Goal: Communication & Community: Participate in discussion

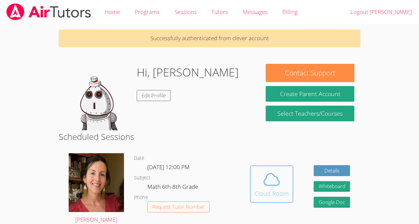
click at [274, 182] on icon at bounding box center [271, 180] width 19 height 19
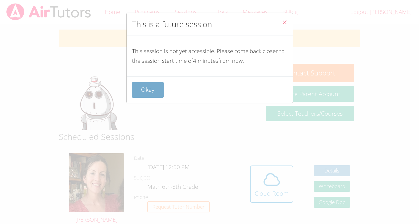
click at [145, 90] on button "Okay" at bounding box center [148, 90] width 32 height 16
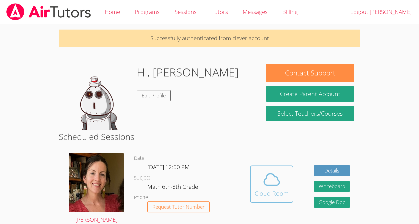
click at [264, 174] on icon at bounding box center [271, 180] width 19 height 19
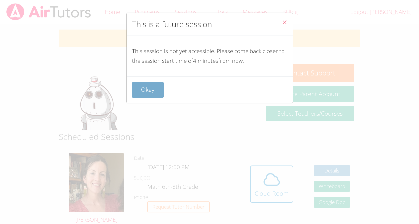
click at [151, 90] on button "Okay" at bounding box center [148, 90] width 32 height 16
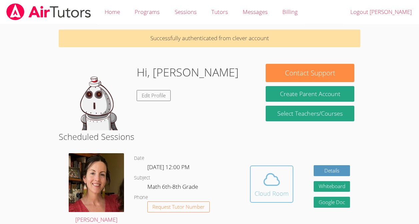
click at [255, 171] on span at bounding box center [271, 180] width 34 height 19
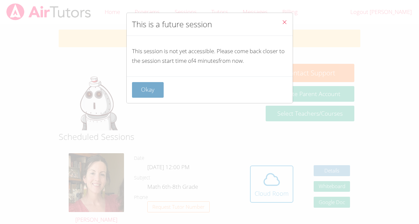
click at [149, 90] on button "Okay" at bounding box center [148, 90] width 32 height 16
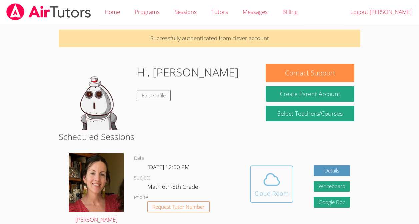
click at [273, 182] on icon at bounding box center [271, 180] width 19 height 19
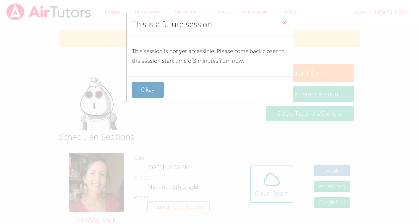
click at [147, 90] on button "Okay" at bounding box center [148, 90] width 32 height 16
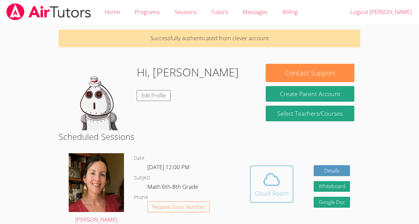
click at [270, 174] on icon at bounding box center [271, 180] width 15 height 12
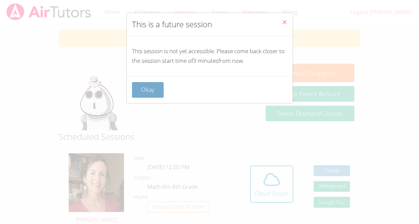
click at [151, 89] on button "Okay" at bounding box center [148, 90] width 32 height 16
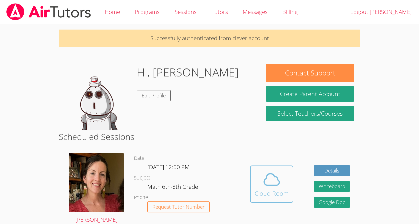
click at [260, 176] on span at bounding box center [271, 180] width 34 height 19
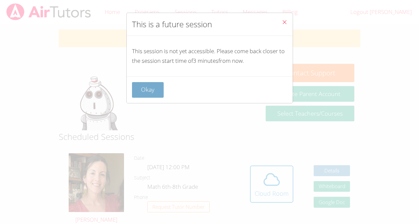
click at [148, 91] on button "Okay" at bounding box center [148, 90] width 32 height 16
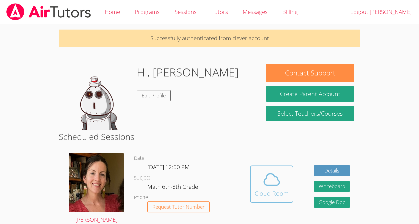
click at [267, 188] on icon at bounding box center [271, 180] width 19 height 19
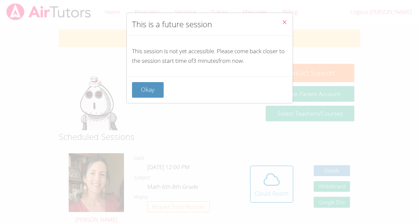
click at [144, 80] on div "Okay" at bounding box center [210, 90] width 166 height 27
click at [269, 195] on div "This is a future session This session is not yet accessible. Please come back c…" at bounding box center [209, 112] width 419 height 224
click at [145, 85] on button "Okay" at bounding box center [148, 90] width 32 height 16
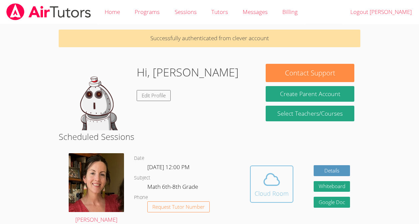
click at [253, 176] on button "Cloud Room" at bounding box center [271, 184] width 43 height 37
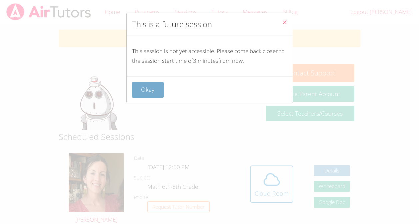
click at [145, 86] on button "Okay" at bounding box center [148, 90] width 32 height 16
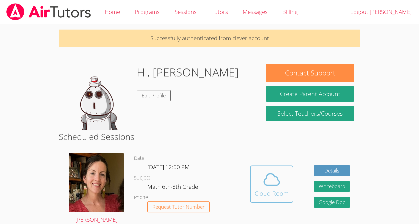
click at [276, 198] on div "Cloud Room" at bounding box center [271, 193] width 34 height 9
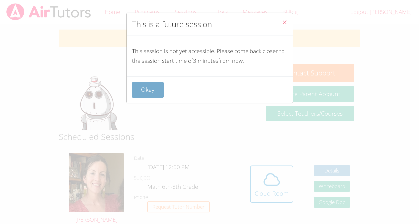
click at [134, 90] on button "Okay" at bounding box center [148, 90] width 32 height 16
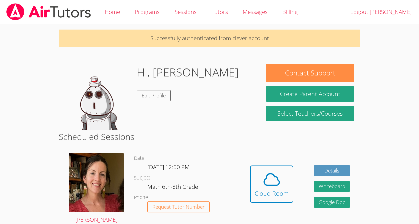
click at [280, 186] on icon at bounding box center [271, 180] width 19 height 19
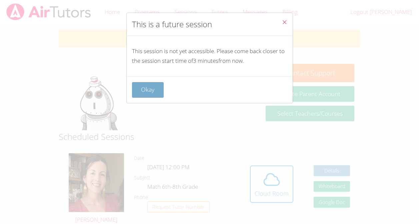
click at [142, 92] on button "Okay" at bounding box center [148, 90] width 32 height 16
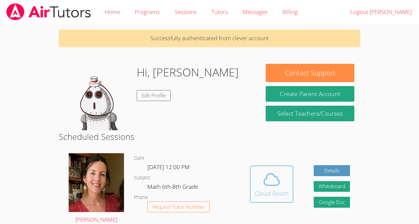
click at [277, 190] on div "Cloud Room" at bounding box center [271, 193] width 34 height 9
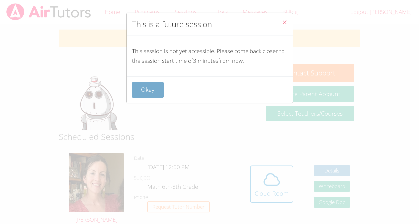
click at [133, 87] on button "Okay" at bounding box center [148, 90] width 32 height 16
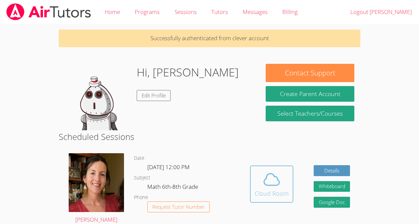
click at [273, 193] on div "Cloud Room" at bounding box center [271, 193] width 34 height 9
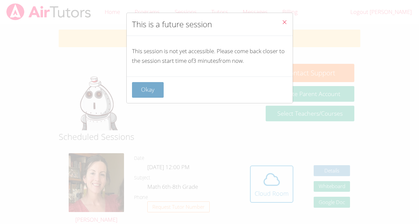
click at [133, 86] on button "Okay" at bounding box center [148, 90] width 32 height 16
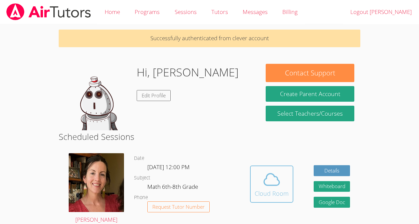
click at [272, 198] on button "Cloud Room" at bounding box center [271, 184] width 43 height 37
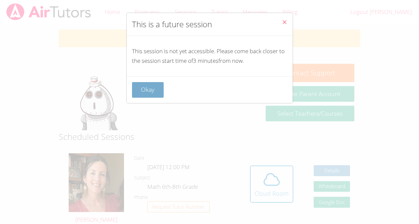
click at [141, 87] on button "Okay" at bounding box center [148, 90] width 32 height 16
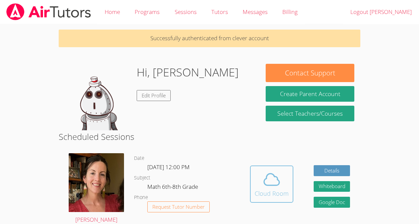
click at [271, 202] on button "Cloud Room" at bounding box center [271, 184] width 43 height 37
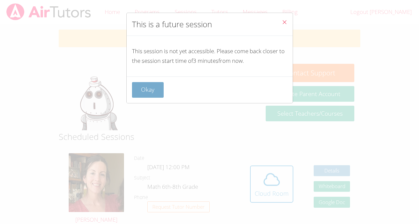
click at [141, 87] on button "Okay" at bounding box center [148, 90] width 32 height 16
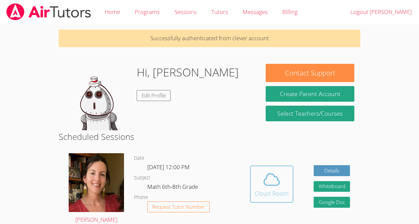
click at [271, 202] on button "Cloud Room" at bounding box center [271, 184] width 43 height 37
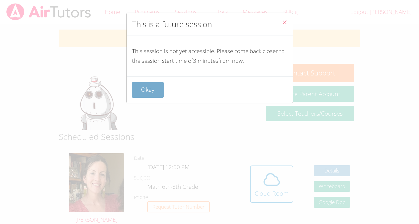
click at [142, 92] on button "Okay" at bounding box center [148, 90] width 32 height 16
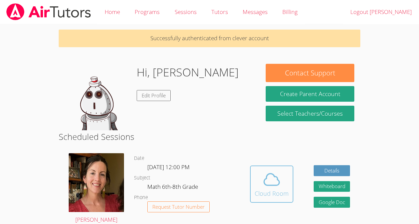
click at [268, 201] on button "Cloud Room" at bounding box center [271, 184] width 43 height 37
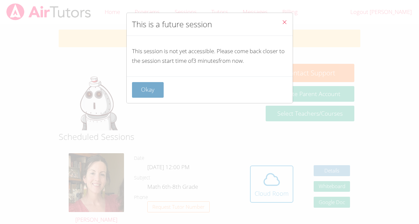
click at [145, 92] on button "Okay" at bounding box center [148, 90] width 32 height 16
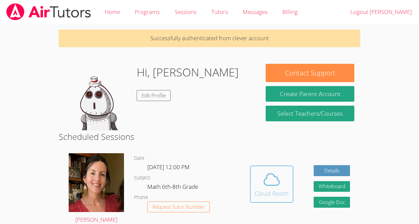
click at [278, 192] on div "Cloud Room" at bounding box center [271, 193] width 34 height 9
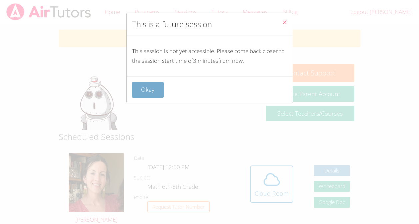
click at [146, 91] on button "Okay" at bounding box center [148, 90] width 32 height 16
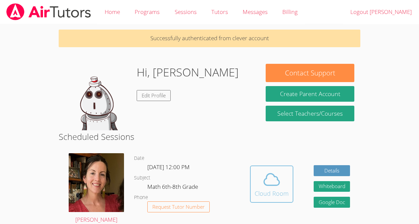
click at [269, 186] on icon at bounding box center [271, 180] width 19 height 19
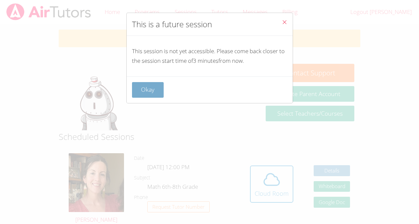
click at [145, 91] on button "Okay" at bounding box center [148, 90] width 32 height 16
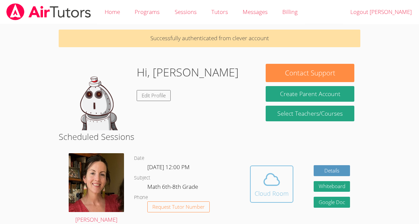
click at [270, 192] on div "Cloud Room" at bounding box center [271, 193] width 34 height 9
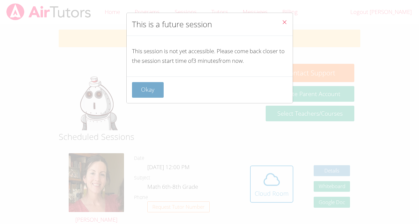
click at [146, 92] on button "Okay" at bounding box center [148, 90] width 32 height 16
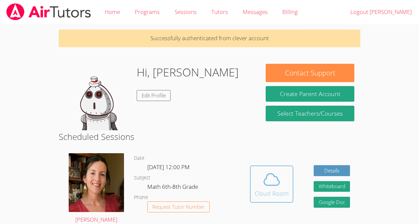
click at [269, 192] on div "Cloud Room" at bounding box center [271, 193] width 34 height 9
click at [267, 194] on div "Cloud Room" at bounding box center [271, 193] width 34 height 9
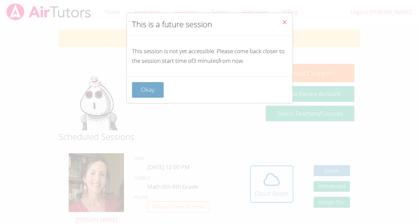
click at [148, 90] on button "Okay" at bounding box center [148, 90] width 32 height 16
click at [268, 196] on div "Cloud Room" at bounding box center [271, 193] width 34 height 9
click at [268, 196] on div "This is a future session This session is not yet accessible. Please come back c…" at bounding box center [209, 112] width 419 height 224
click at [148, 92] on button "Okay" at bounding box center [148, 90] width 32 height 16
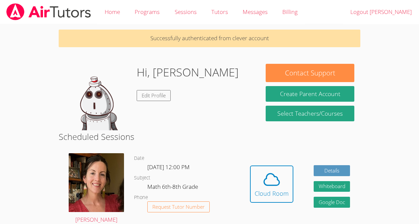
click at [266, 194] on div "Cloud Room" at bounding box center [271, 193] width 34 height 9
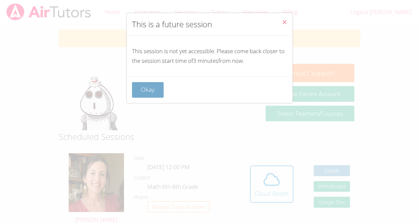
click at [146, 88] on button "Okay" at bounding box center [148, 90] width 32 height 16
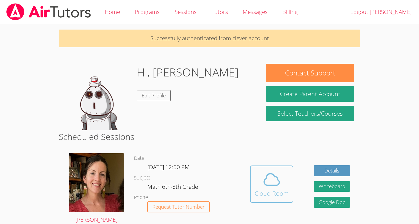
click at [266, 195] on div "Cloud Room" at bounding box center [271, 193] width 34 height 9
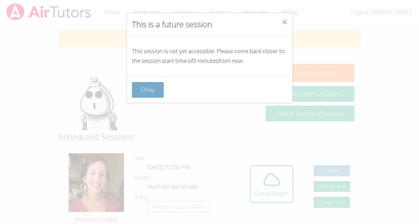
click at [151, 90] on button "Okay" at bounding box center [148, 90] width 32 height 16
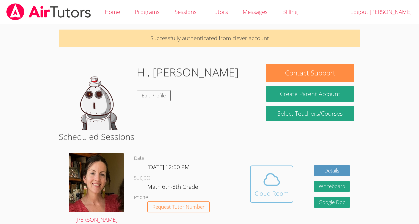
click at [269, 183] on icon at bounding box center [271, 180] width 19 height 19
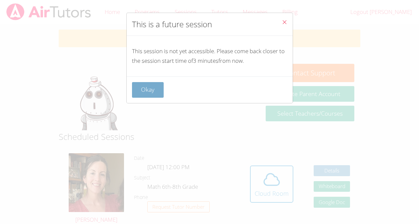
click at [151, 92] on button "Okay" at bounding box center [148, 90] width 32 height 16
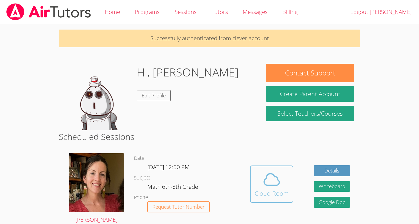
click at [270, 192] on div "Cloud Room" at bounding box center [271, 193] width 34 height 9
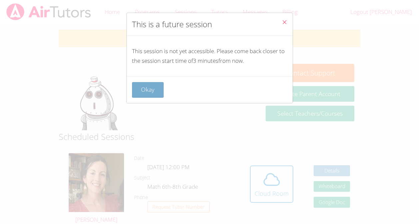
click at [148, 88] on button "Okay" at bounding box center [148, 90] width 32 height 16
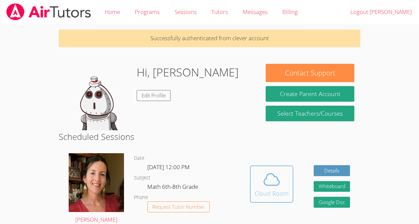
click at [264, 189] on div "Cloud Room" at bounding box center [271, 193] width 34 height 9
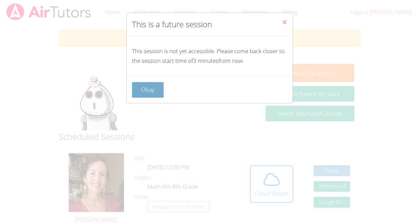
click at [151, 91] on button "Okay" at bounding box center [148, 90] width 32 height 16
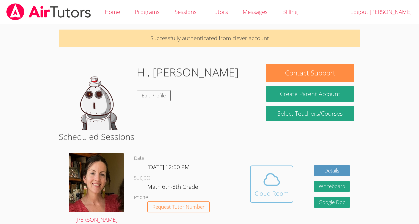
click at [278, 201] on button "Cloud Room" at bounding box center [271, 184] width 43 height 37
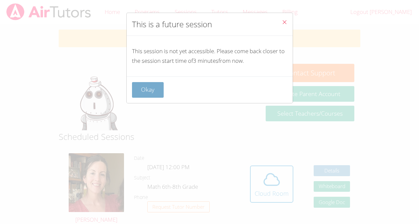
click at [147, 90] on button "Okay" at bounding box center [148, 90] width 32 height 16
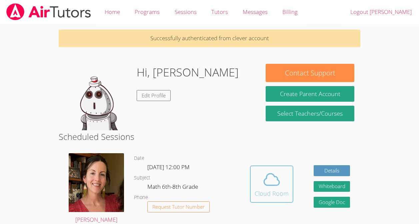
click at [272, 186] on icon at bounding box center [271, 180] width 19 height 19
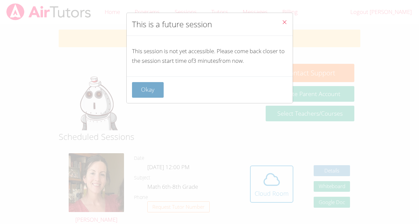
click at [148, 88] on button "Okay" at bounding box center [148, 90] width 32 height 16
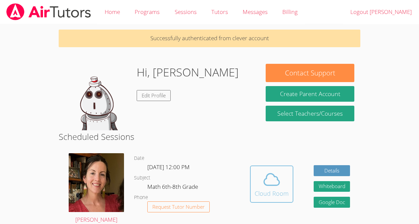
click at [281, 189] on div "Cloud Room" at bounding box center [271, 193] width 34 height 9
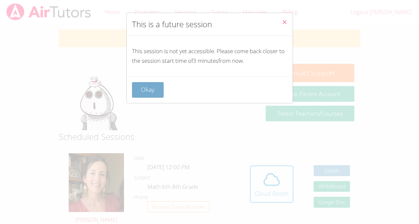
click at [151, 91] on button "Okay" at bounding box center [148, 90] width 32 height 16
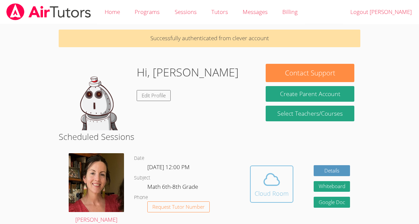
click at [277, 192] on div "Cloud Room" at bounding box center [271, 193] width 34 height 9
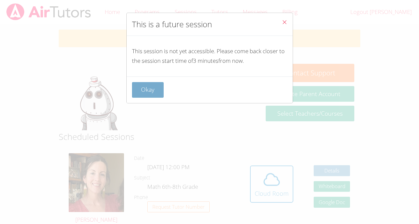
click at [152, 93] on button "Okay" at bounding box center [148, 90] width 32 height 16
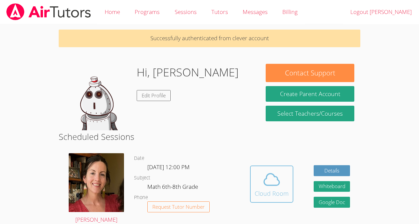
click at [273, 190] on div "Cloud Room" at bounding box center [271, 193] width 34 height 9
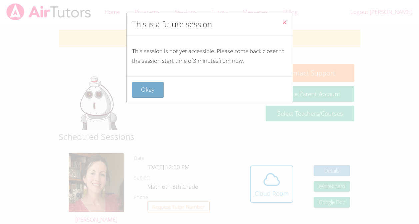
click at [157, 91] on button "Okay" at bounding box center [148, 90] width 32 height 16
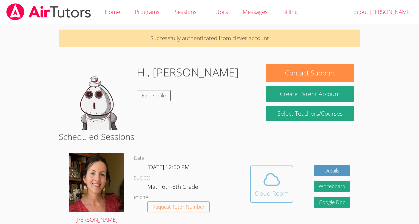
click at [270, 193] on div "Cloud Room" at bounding box center [271, 193] width 34 height 9
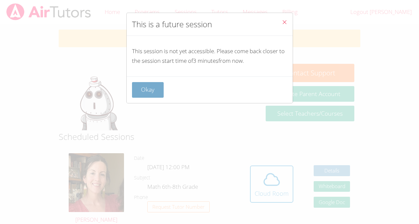
click at [153, 90] on button "Okay" at bounding box center [148, 90] width 32 height 16
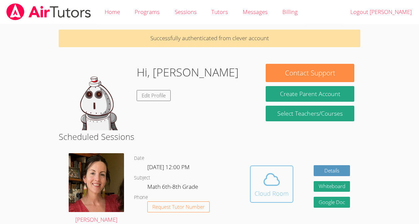
click at [283, 194] on div "Cloud Room" at bounding box center [271, 193] width 34 height 9
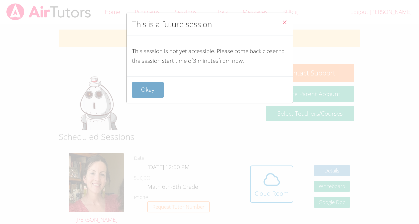
click at [151, 91] on button "Okay" at bounding box center [148, 90] width 32 height 16
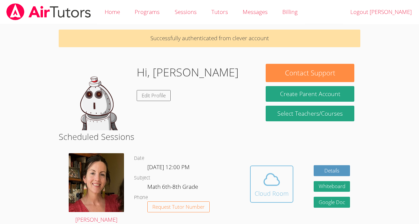
click at [282, 190] on div "Cloud Room" at bounding box center [271, 193] width 34 height 9
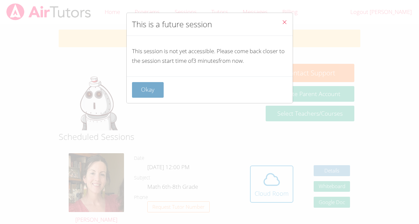
click at [146, 88] on button "Okay" at bounding box center [148, 90] width 32 height 16
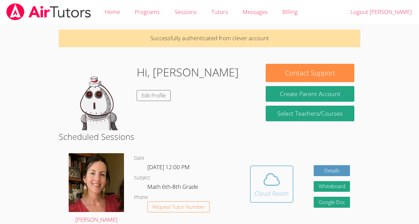
click at [284, 186] on span at bounding box center [271, 180] width 34 height 19
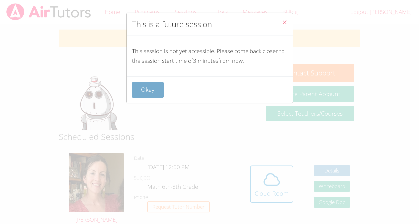
click at [141, 87] on button "Okay" at bounding box center [148, 90] width 32 height 16
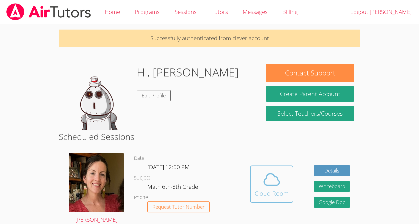
click at [284, 195] on div "Cloud Room" at bounding box center [271, 193] width 34 height 9
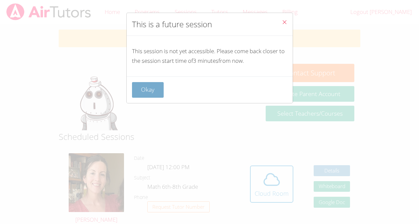
click at [146, 87] on button "Okay" at bounding box center [148, 90] width 32 height 16
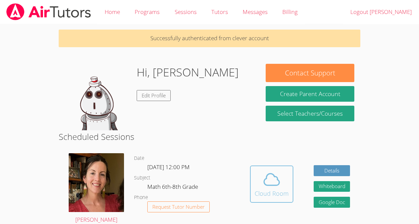
click at [283, 200] on button "Cloud Room" at bounding box center [271, 184] width 43 height 37
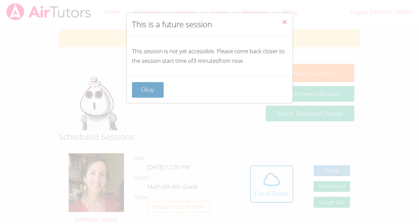
click at [149, 92] on button "Okay" at bounding box center [148, 90] width 32 height 16
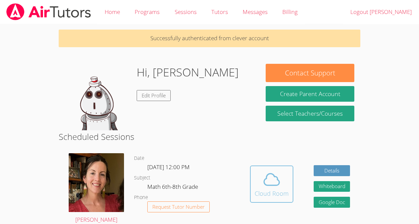
click at [283, 190] on div "Cloud Room" at bounding box center [271, 193] width 34 height 9
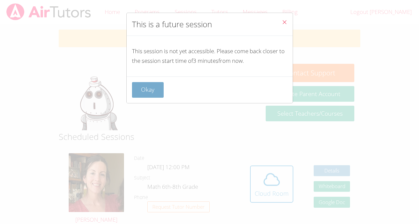
click at [144, 90] on button "Okay" at bounding box center [148, 90] width 32 height 16
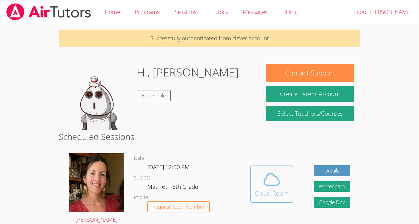
click at [277, 201] on button "Cloud Room" at bounding box center [271, 184] width 43 height 37
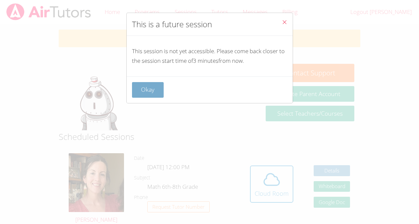
click at [143, 92] on button "Okay" at bounding box center [148, 90] width 32 height 16
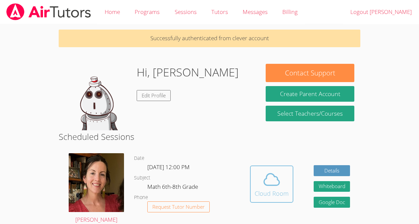
click at [267, 183] on icon at bounding box center [271, 180] width 19 height 19
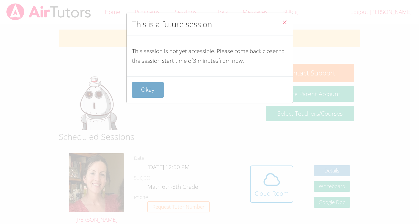
click at [147, 93] on button "Okay" at bounding box center [148, 90] width 32 height 16
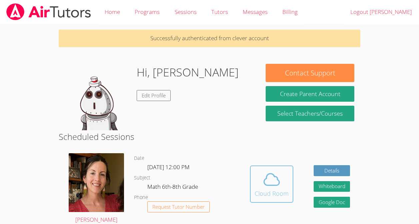
click at [262, 196] on div "Cloud Room" at bounding box center [271, 193] width 34 height 9
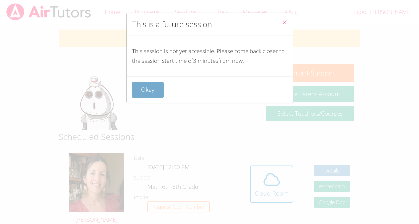
click at [152, 93] on button "Okay" at bounding box center [148, 90] width 32 height 16
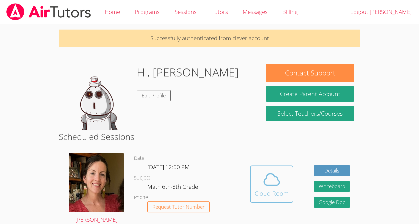
click at [263, 184] on icon at bounding box center [271, 180] width 19 height 19
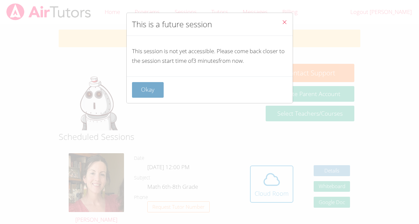
click at [155, 94] on button "Okay" at bounding box center [148, 90] width 32 height 16
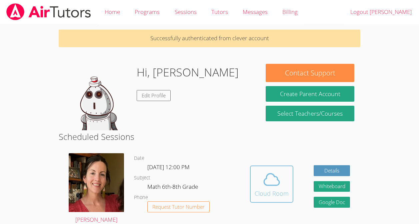
click at [264, 182] on icon at bounding box center [271, 180] width 15 height 12
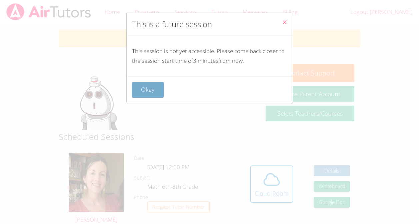
click at [145, 85] on button "Okay" at bounding box center [148, 90] width 32 height 16
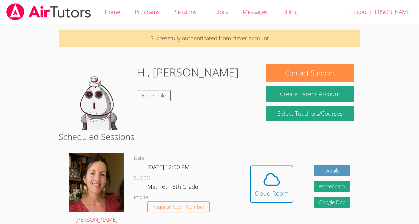
click at [90, 101] on img at bounding box center [98, 97] width 67 height 67
click at [93, 99] on img at bounding box center [98, 97] width 67 height 67
click at [138, 96] on link "Edit Profile" at bounding box center [154, 95] width 34 height 11
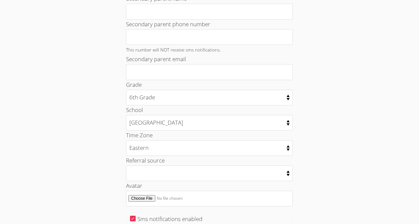
scroll to position [254, 0]
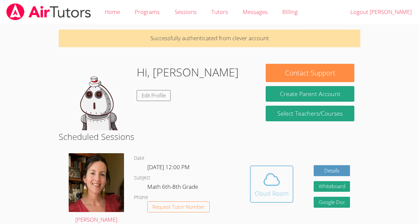
click at [269, 166] on button "Cloud Room" at bounding box center [271, 184] width 43 height 37
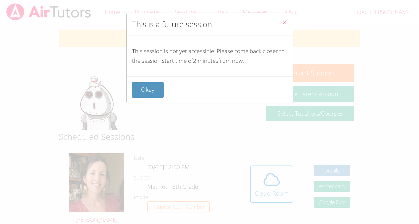
click at [144, 88] on button "Okay" at bounding box center [148, 90] width 32 height 16
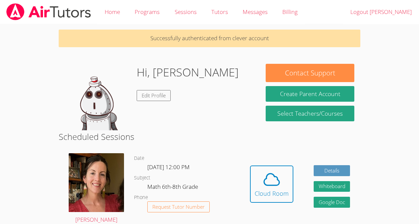
click at [216, 106] on div "Hi, [PERSON_NAME] Edit Profile" at bounding box center [159, 97] width 189 height 67
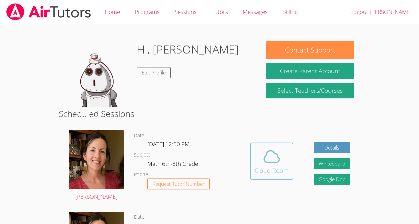
click at [279, 153] on icon at bounding box center [271, 157] width 19 height 19
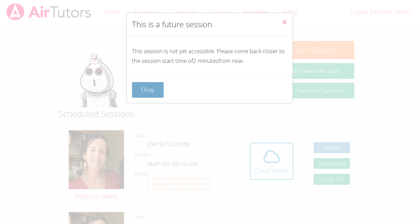
click at [155, 91] on button "Okay" at bounding box center [148, 90] width 32 height 16
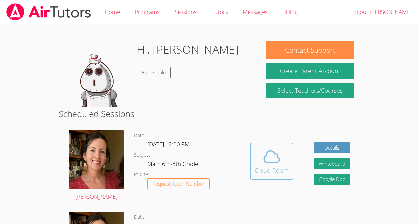
click at [270, 169] on div "Cloud Room" at bounding box center [271, 170] width 34 height 9
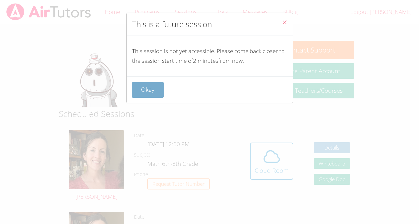
click at [140, 87] on button "Okay" at bounding box center [148, 90] width 32 height 16
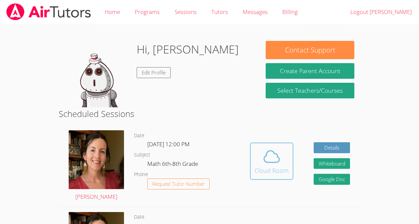
click at [278, 160] on icon at bounding box center [271, 157] width 15 height 12
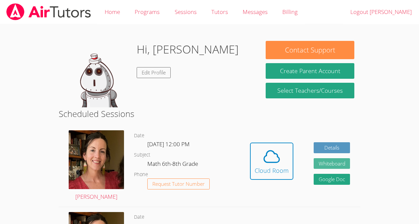
click at [317, 167] on button "Whiteboard" at bounding box center [331, 164] width 37 height 11
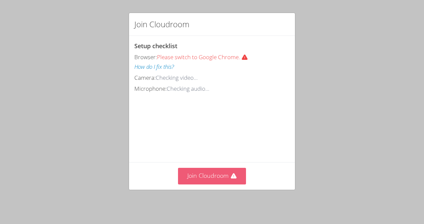
click at [215, 180] on button "Join Cloudroom" at bounding box center [212, 176] width 68 height 16
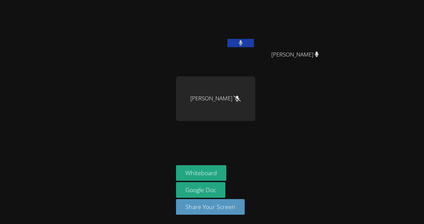
drag, startPoint x: 244, startPoint y: 115, endPoint x: 252, endPoint y: 116, distance: 7.8
drag, startPoint x: 252, startPoint y: 116, endPoint x: 324, endPoint y: 159, distance: 83.4
click at [324, 159] on aside "Mynor Lopez Mendoza Gabriela Perez-Ramirez Gabriela Perez-Ramirez Arismary Orti…" at bounding box center [256, 112] width 167 height 224
drag, startPoint x: 324, startPoint y: 159, endPoint x: 286, endPoint y: 153, distance: 38.7
click at [286, 153] on aside "Mynor Lopez Mendoza Gabriela Perez-Ramirez Gabriela Perez-Ramirez Arismary Orti…" at bounding box center [256, 112] width 167 height 224
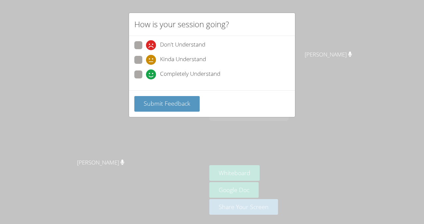
click at [146, 80] on span at bounding box center [146, 80] width 0 height 0
click at [146, 72] on input "Completely Understand" at bounding box center [149, 74] width 6 height 6
radio input "true"
click at [144, 100] on span "Submit Feedback" at bounding box center [167, 104] width 47 height 8
